Goal: Task Accomplishment & Management: Manage account settings

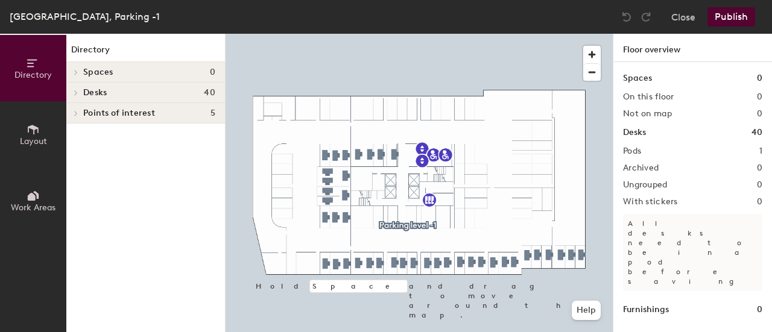
click at [659, 54] on h1 "Floor overview" at bounding box center [692, 48] width 159 height 28
click at [727, 15] on button "Publish" at bounding box center [731, 16] width 48 height 19
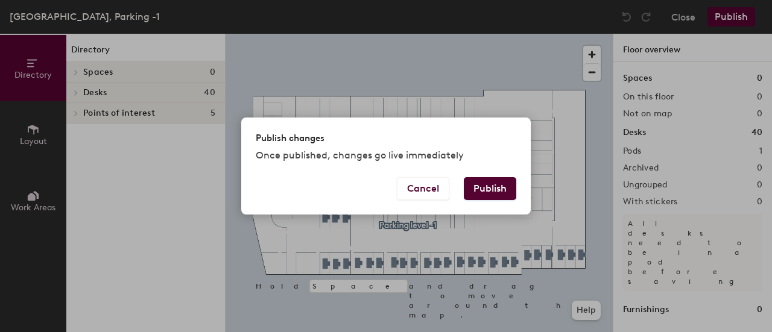
click at [487, 185] on button "Publish" at bounding box center [490, 188] width 52 height 23
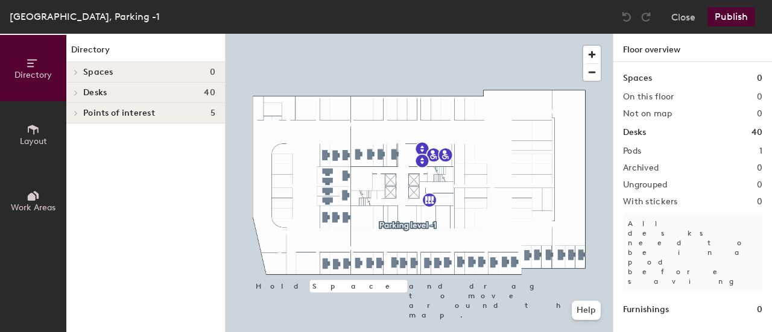
click at [655, 54] on h1 "Floor overview" at bounding box center [692, 48] width 159 height 28
click at [27, 132] on icon at bounding box center [33, 129] width 13 height 13
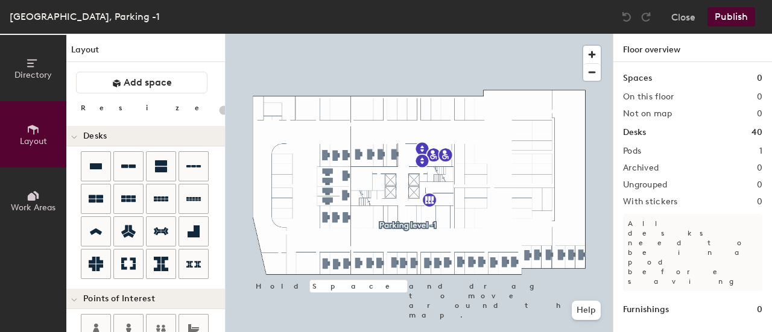
click at [33, 194] on icon at bounding box center [32, 197] width 8 height 8
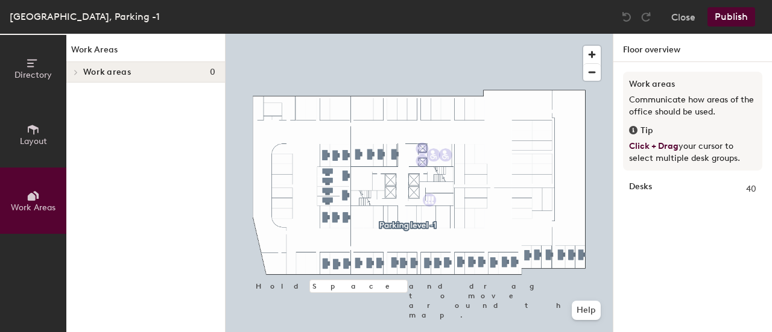
click at [721, 16] on button "Publish" at bounding box center [731, 16] width 48 height 19
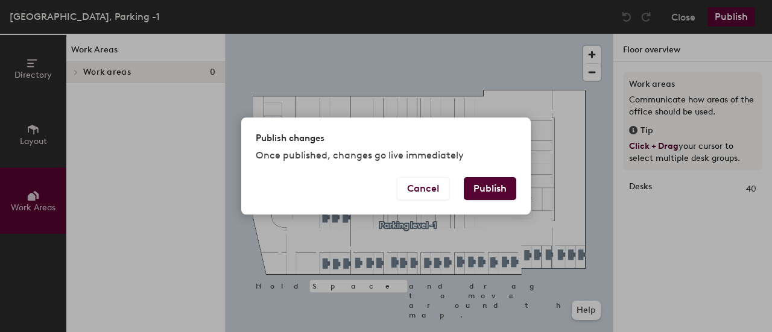
click at [499, 188] on button "Publish" at bounding box center [490, 188] width 52 height 23
